Goal: Task Accomplishment & Management: Manage account settings

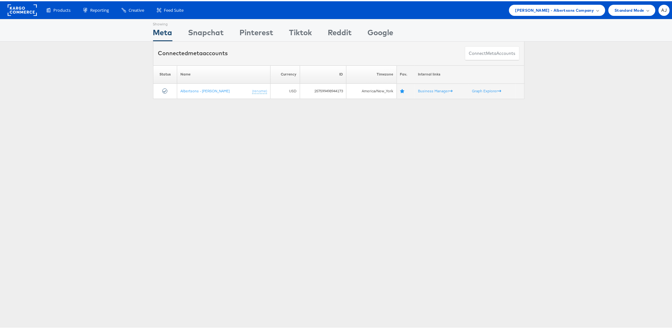
click at [528, 138] on div "Showing Meta Showing [GEOGRAPHIC_DATA] Showing Pinterest Showing Tiktok Showing…" at bounding box center [338, 177] width 677 height 318
click at [567, 10] on span "[PERSON_NAME] - Albertsons Company" at bounding box center [554, 9] width 79 height 7
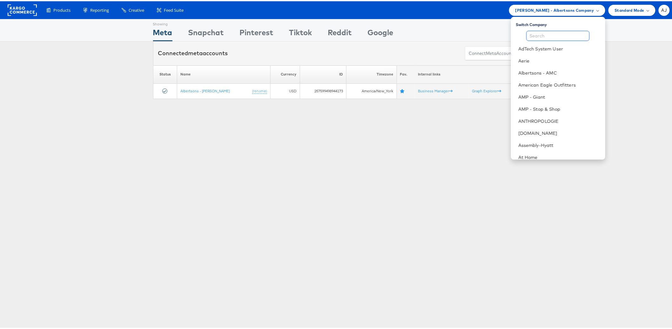
click at [553, 34] on input "text" at bounding box center [558, 35] width 63 height 10
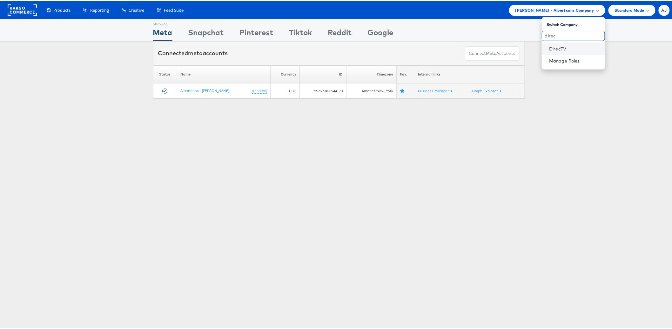
type input "direc"
click at [553, 50] on link "DirecTV" at bounding box center [574, 47] width 51 height 6
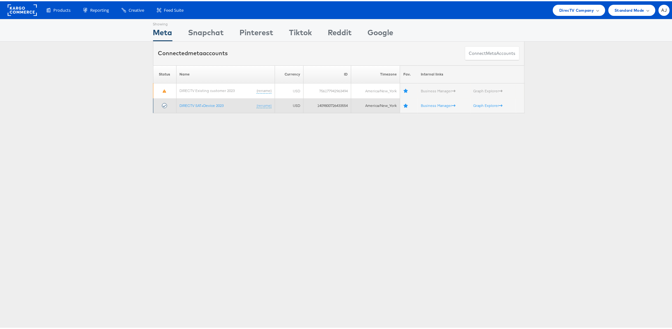
click at [217, 107] on td "DIRECTV SAT+Device 2023 (rename)" at bounding box center [225, 104] width 99 height 15
click at [213, 105] on link "DIRECTV SAT+Device 2023" at bounding box center [202, 104] width 44 height 5
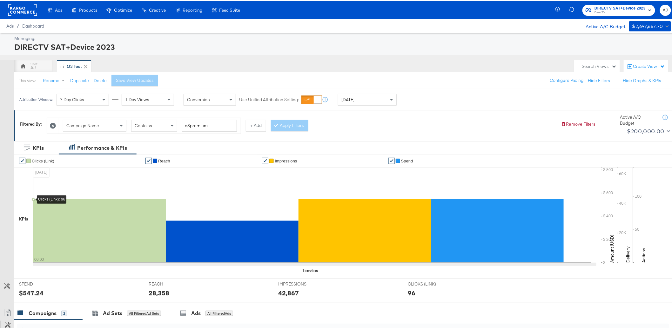
click at [422, 101] on div "Attribution Window: 7 Day Clicks 1 Day Views Conversion Use Unified Attribution…" at bounding box center [338, 98] width 677 height 21
click at [359, 101] on div "Today" at bounding box center [367, 98] width 58 height 11
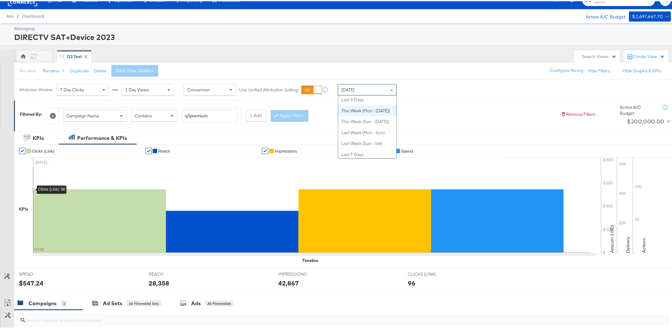
scroll to position [10, 0]
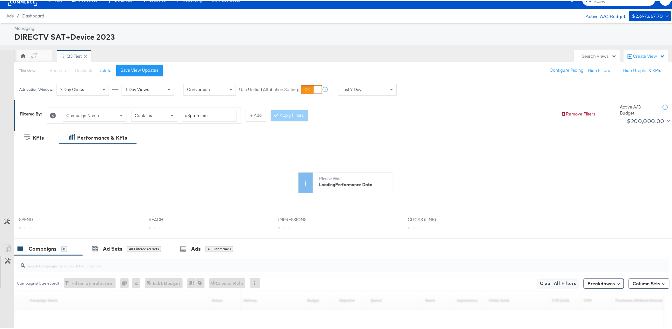
click at [478, 69] on div "This View: Rename Please save your changes before renaming this view Duplicate …" at bounding box center [345, 69] width 663 height 17
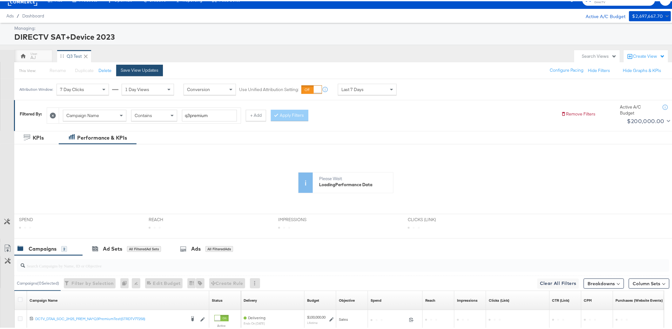
click at [147, 71] on div "Save View Updates" at bounding box center [140, 69] width 38 height 6
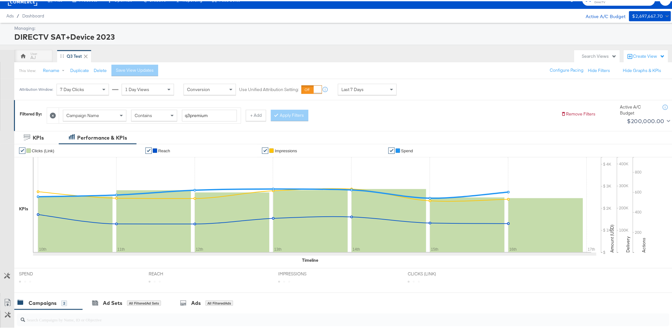
click at [417, 76] on div "This View: Rename Duplicate Delete Save View Updates Configure Pacing Hide Filt…" at bounding box center [345, 69] width 663 height 17
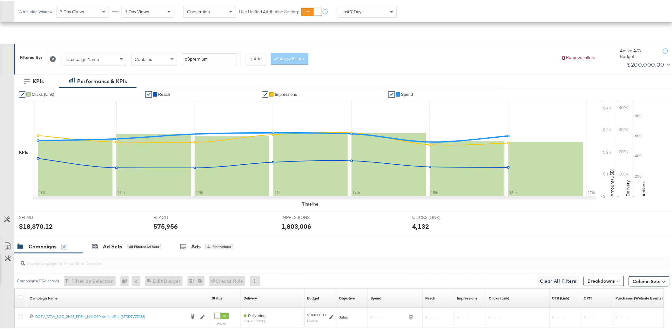
scroll to position [148, 0]
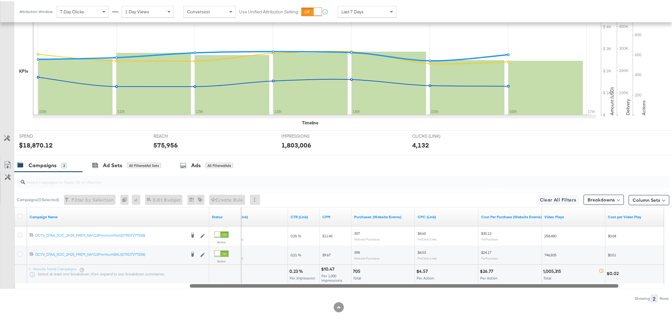
drag, startPoint x: 405, startPoint y: 285, endPoint x: 578, endPoint y: 285, distance: 173.1
click at [578, 285] on div at bounding box center [404, 284] width 429 height 5
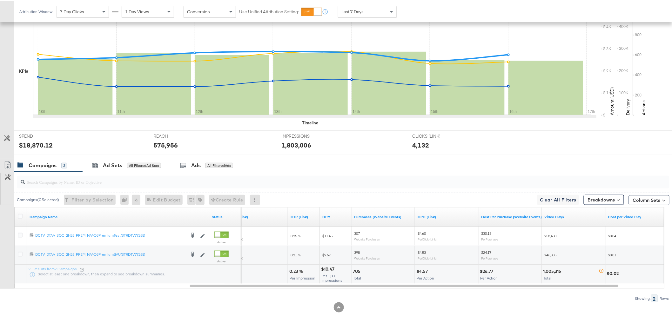
click at [481, 162] on div "Campaigns 2 Ad Sets All Filtered Ad Sets Ads All Filtered Ads" at bounding box center [345, 165] width 663 height 14
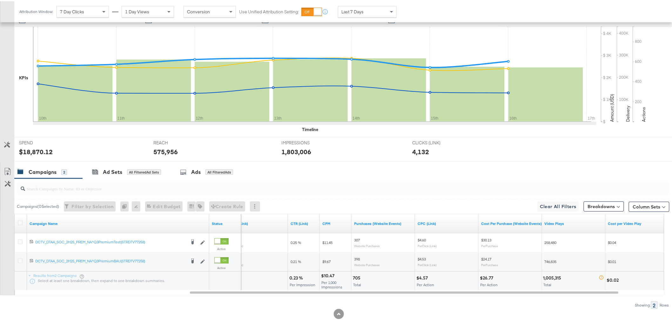
scroll to position [143, 0]
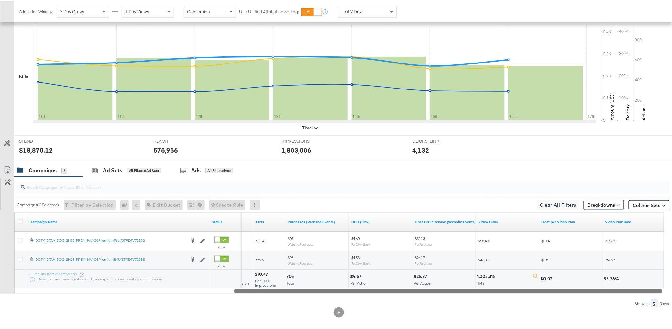
drag, startPoint x: 511, startPoint y: 290, endPoint x: 555, endPoint y: 288, distance: 43.9
click at [555, 288] on div "Campaign Name Status CTR (Link) CPM Purchases (Website Events) CPC (Link) Cost …" at bounding box center [339, 252] width 650 height 82
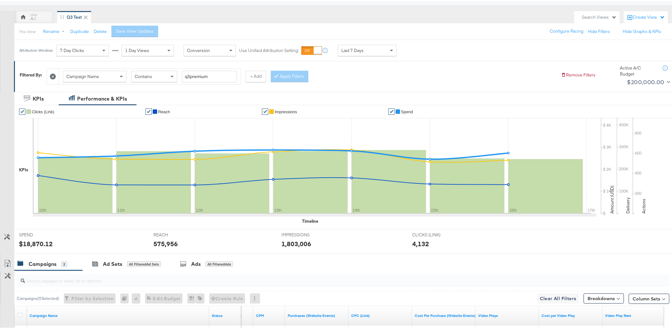
scroll to position [0, 0]
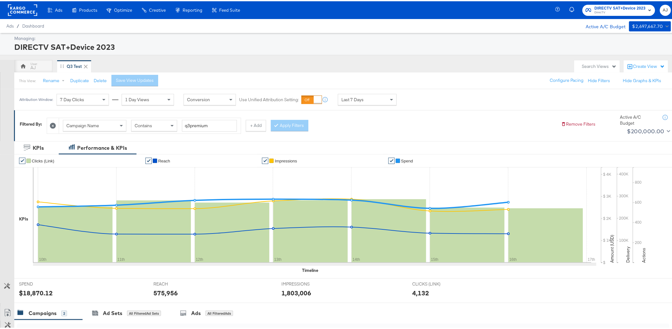
click at [364, 101] on div "Last 7 Days" at bounding box center [367, 98] width 58 height 11
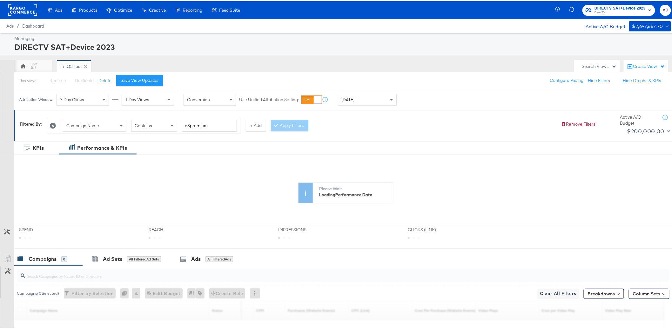
click at [439, 101] on div "Attribution Window: 7 Day Clicks 1 Day Views Conversion Use Unified Attribution…" at bounding box center [338, 98] width 677 height 21
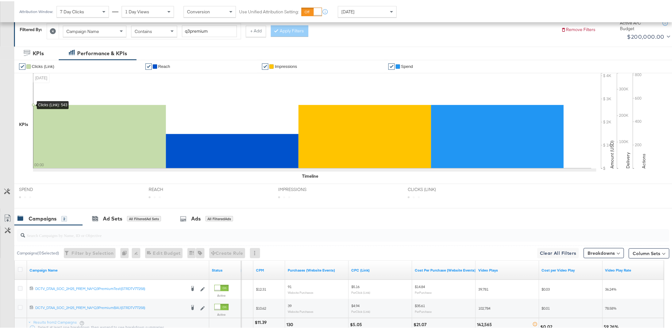
scroll to position [148, 0]
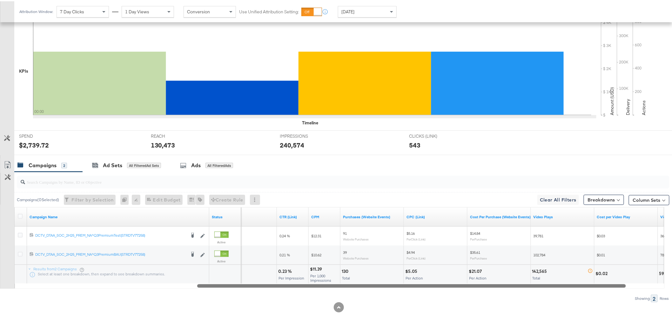
drag, startPoint x: 412, startPoint y: 286, endPoint x: 380, endPoint y: 288, distance: 32.7
click at [380, 288] on div "Campaigns ( 0 Selected) Filter by Selection Filter 0 campaigns 0 Rename 0 campa…" at bounding box center [334, 236] width 669 height 131
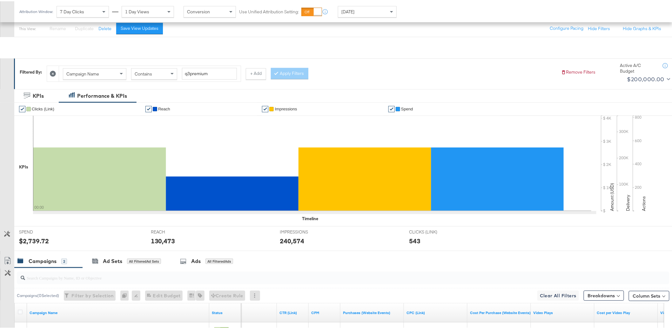
scroll to position [0, 0]
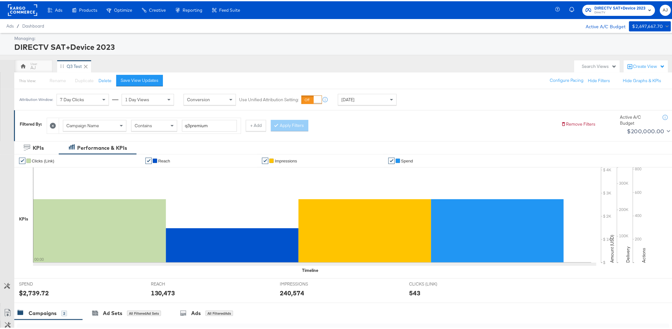
click at [437, 82] on div "This View: Rename Please save your changes before renaming this view Duplicate …" at bounding box center [345, 79] width 663 height 17
click at [387, 98] on div "Yesterday" at bounding box center [367, 98] width 58 height 11
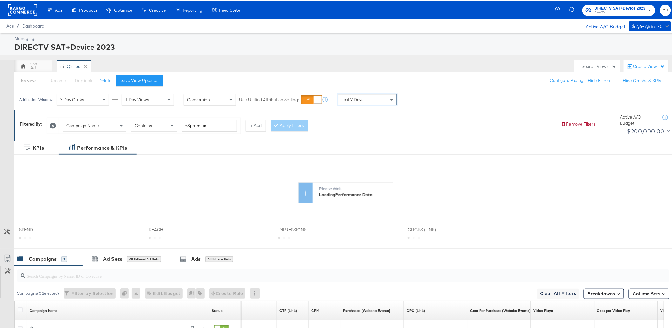
click at [475, 88] on div "This View: Rename Please save your changes before renaming this view Duplicate …" at bounding box center [345, 79] width 663 height 17
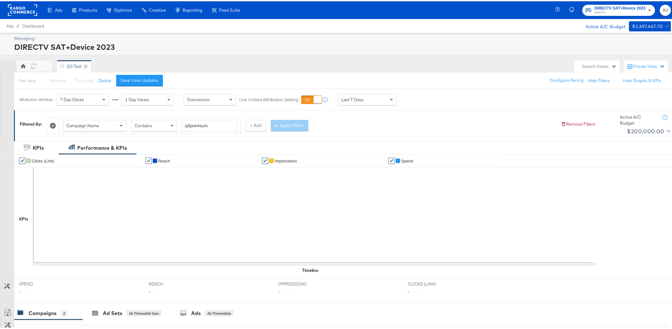
click at [232, 58] on div "Managing: DIRECTV SAT+Device 2023 AJ Q3 Test Search Views Create View This View…" at bounding box center [338, 255] width 677 height 446
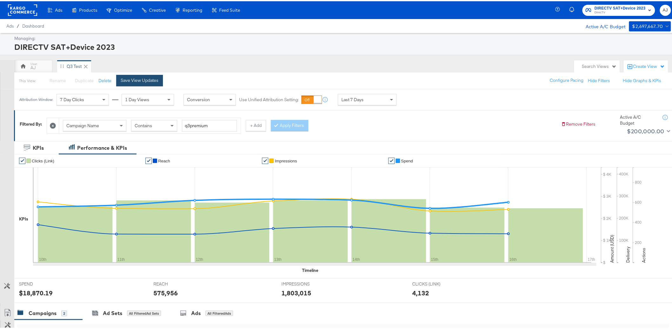
click at [155, 77] on div "Save View Updates" at bounding box center [140, 79] width 38 height 6
click at [455, 81] on div "This View: Rename Duplicate Delete Save View Updates Configure Pacing Hide Filt…" at bounding box center [345, 79] width 663 height 17
click at [451, 86] on div "This View: Rename Duplicate Delete Save View Updates Configure Pacing Hide Filt…" at bounding box center [345, 79] width 663 height 17
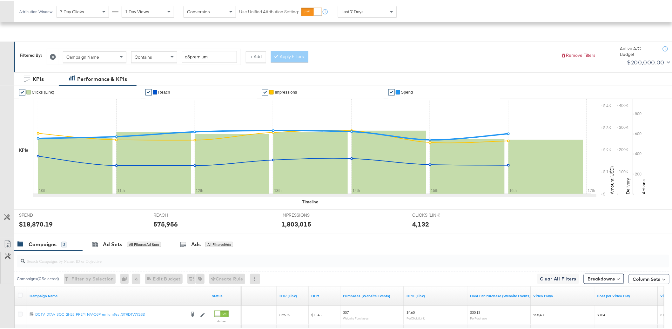
scroll to position [147, 0]
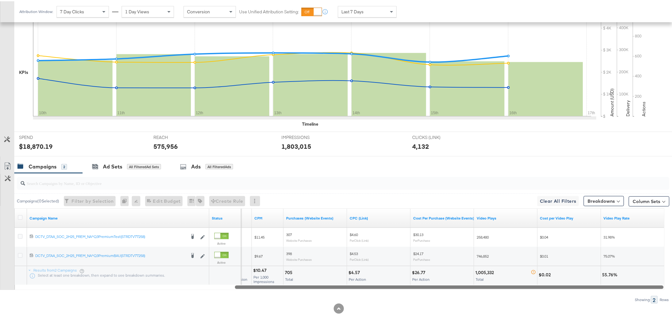
drag, startPoint x: 519, startPoint y: 288, endPoint x: 634, endPoint y: 298, distance: 115.7
click at [634, 298] on div "Campaigns ( 0 Selected) Filter by Selection Filter 0 campaigns 0 Rename 0 campa…" at bounding box center [334, 237] width 669 height 131
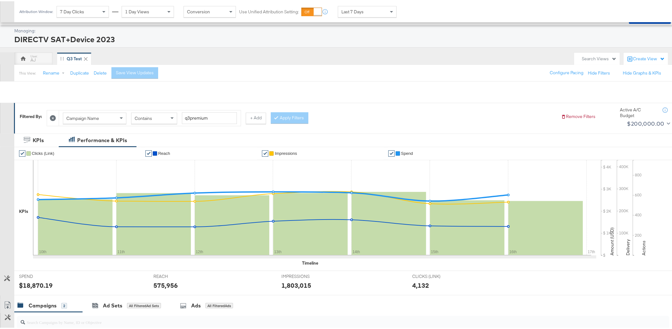
scroll to position [0, 0]
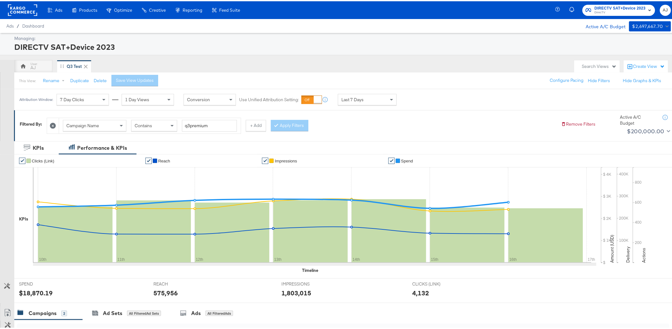
click at [467, 63] on div "AJ Q3 Test" at bounding box center [292, 65] width 557 height 13
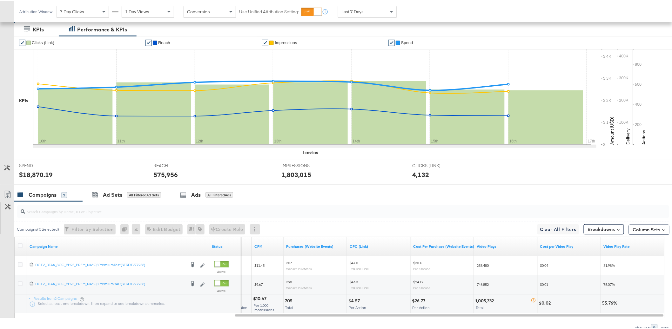
scroll to position [124, 0]
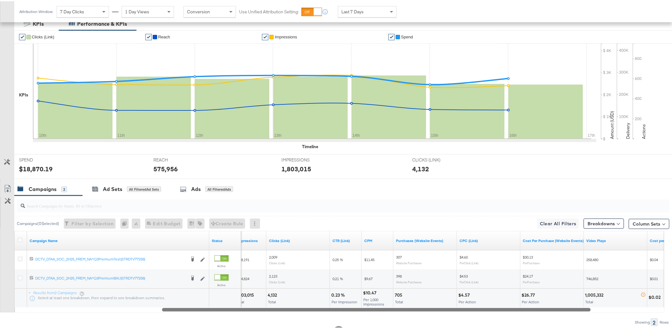
drag, startPoint x: 486, startPoint y: 310, endPoint x: 416, endPoint y: 311, distance: 70.2
click at [416, 311] on div at bounding box center [376, 308] width 429 height 5
